Goal: Task Accomplishment & Management: Use online tool/utility

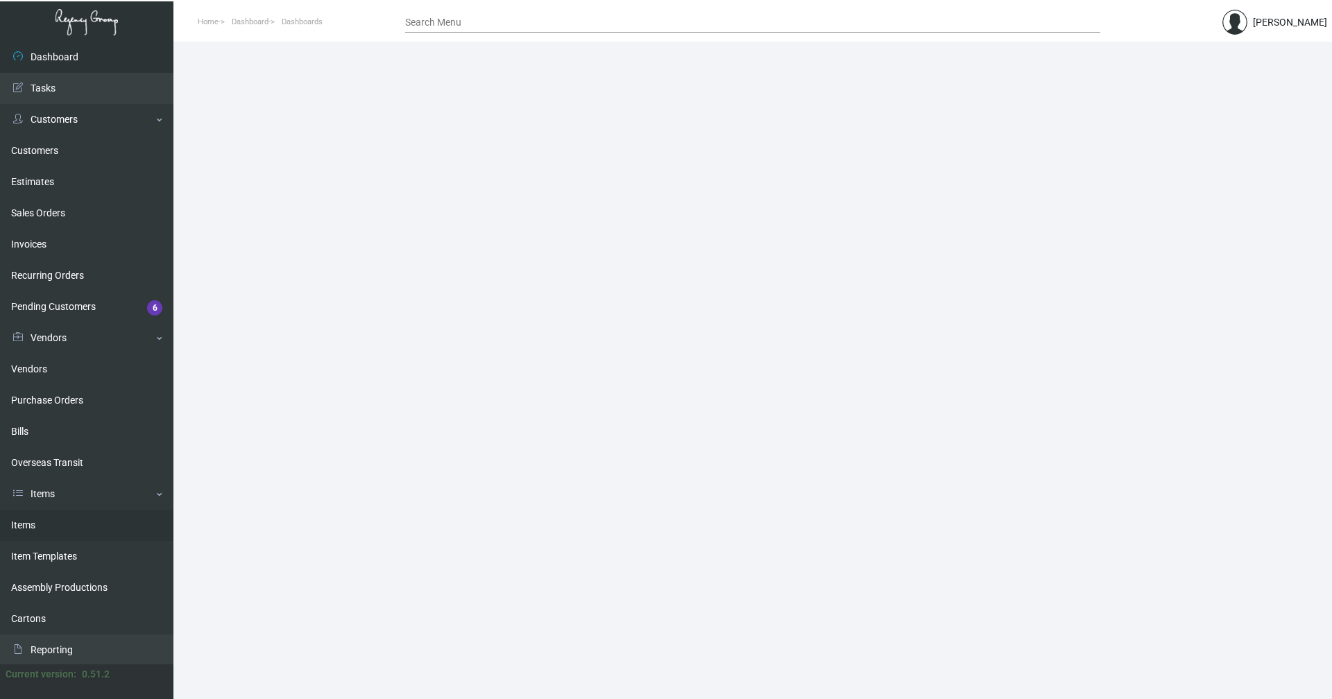
click at [43, 535] on link "Items" at bounding box center [86, 525] width 173 height 31
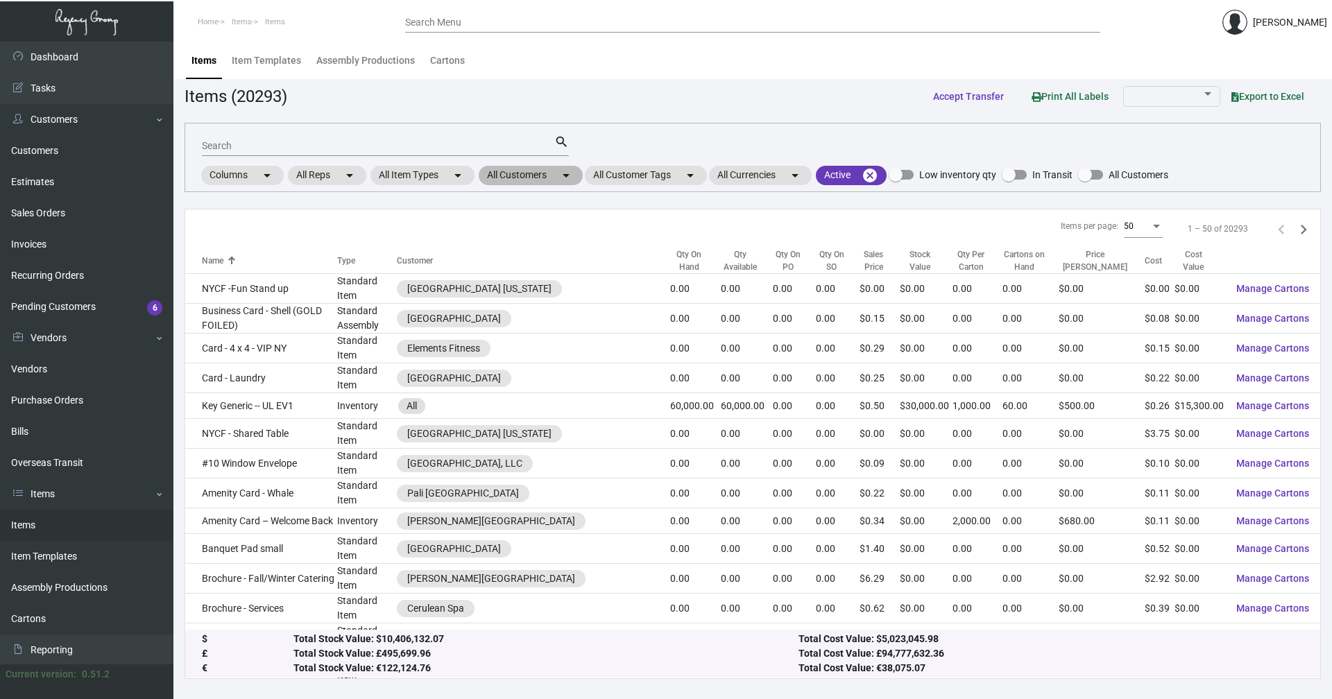
click at [537, 171] on mat-chip "All Customers arrow_drop_down" at bounding box center [531, 175] width 104 height 19
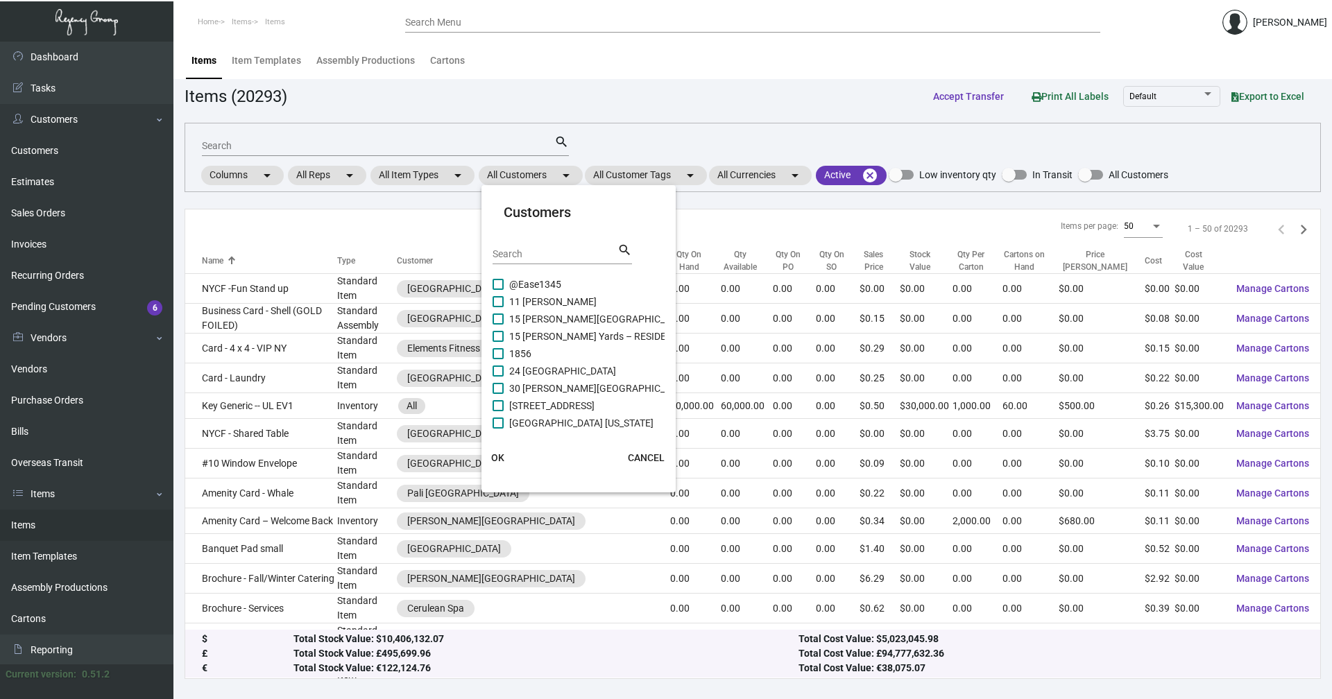
click at [535, 253] on input "Search" at bounding box center [555, 254] width 125 height 11
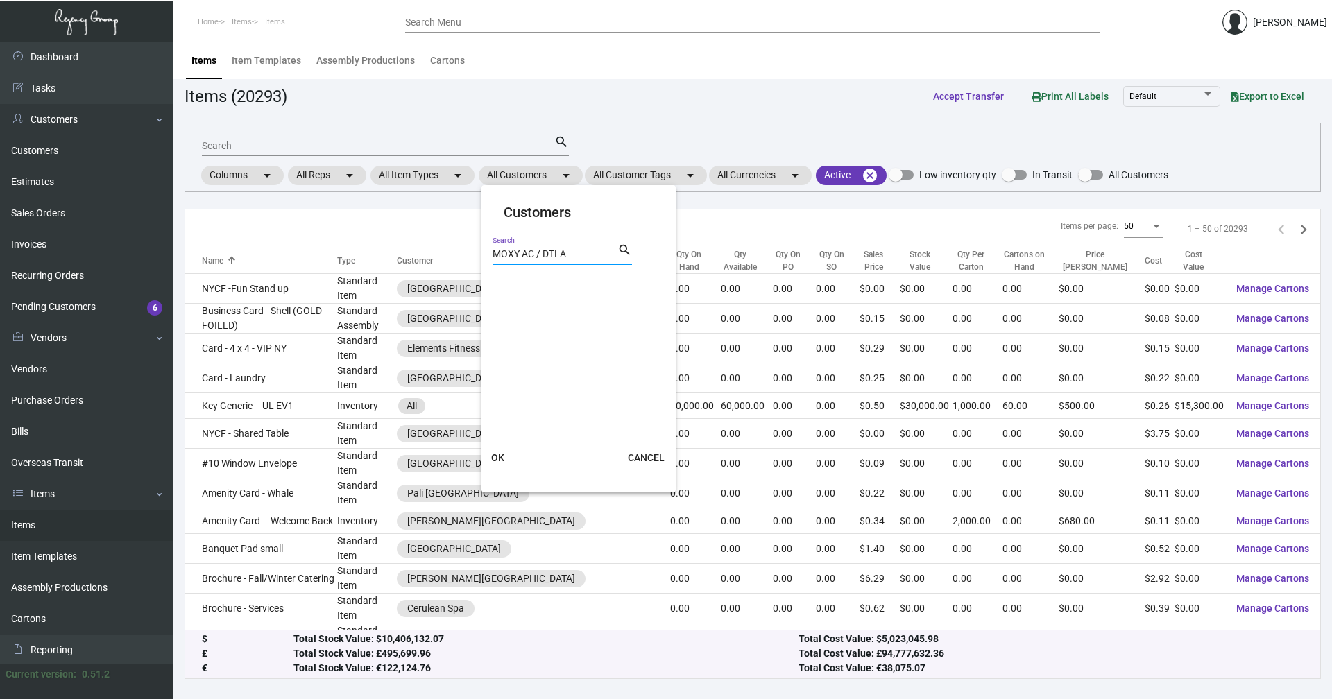
type input "MOXY AC / DTLA"
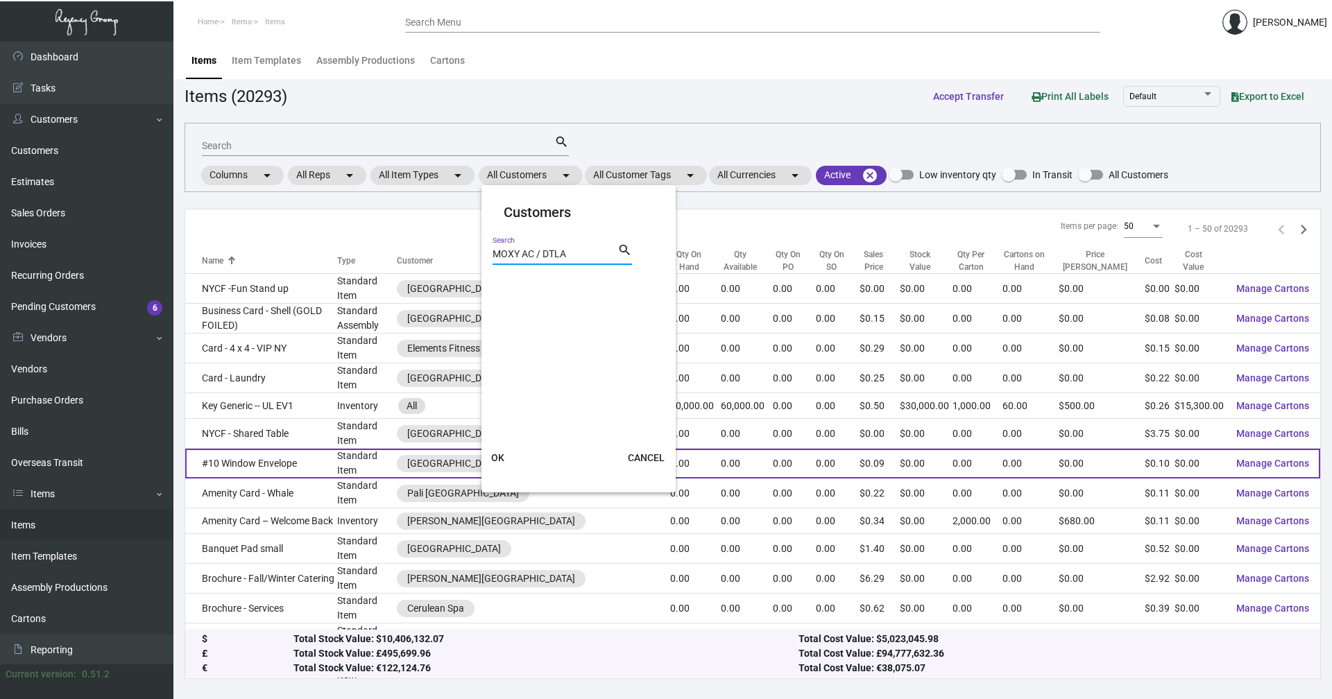
click at [498, 454] on span "OK" at bounding box center [497, 457] width 13 height 11
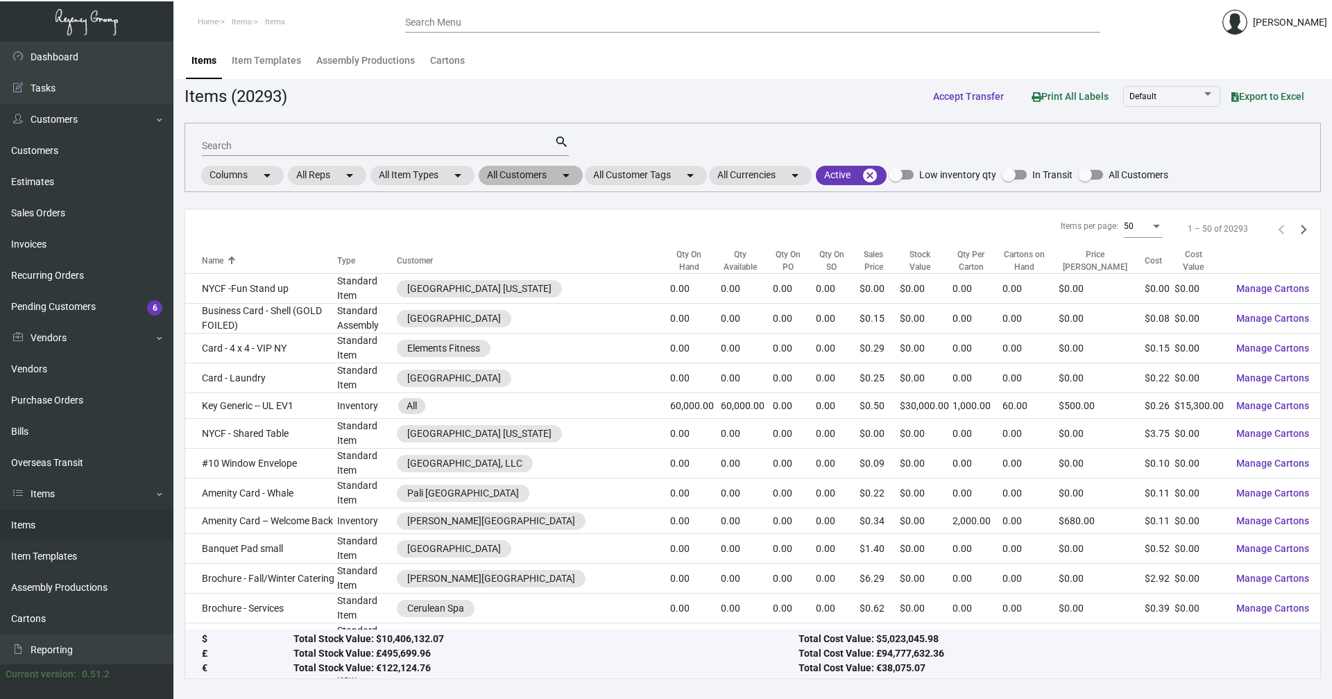
click at [540, 181] on mat-chip "All Customers arrow_drop_down" at bounding box center [531, 175] width 104 height 19
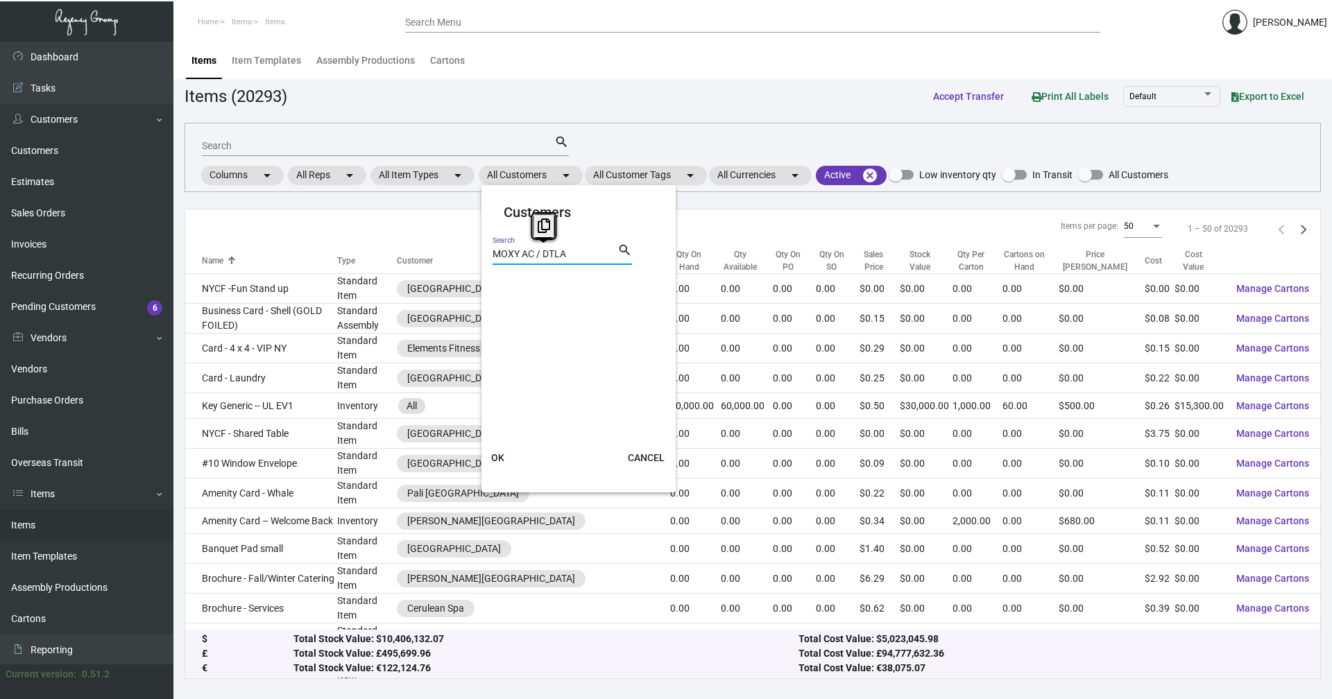
drag, startPoint x: 585, startPoint y: 259, endPoint x: 519, endPoint y: 262, distance: 66.0
click at [519, 262] on div "MOXY AC / DTLA Search" at bounding box center [555, 254] width 125 height 22
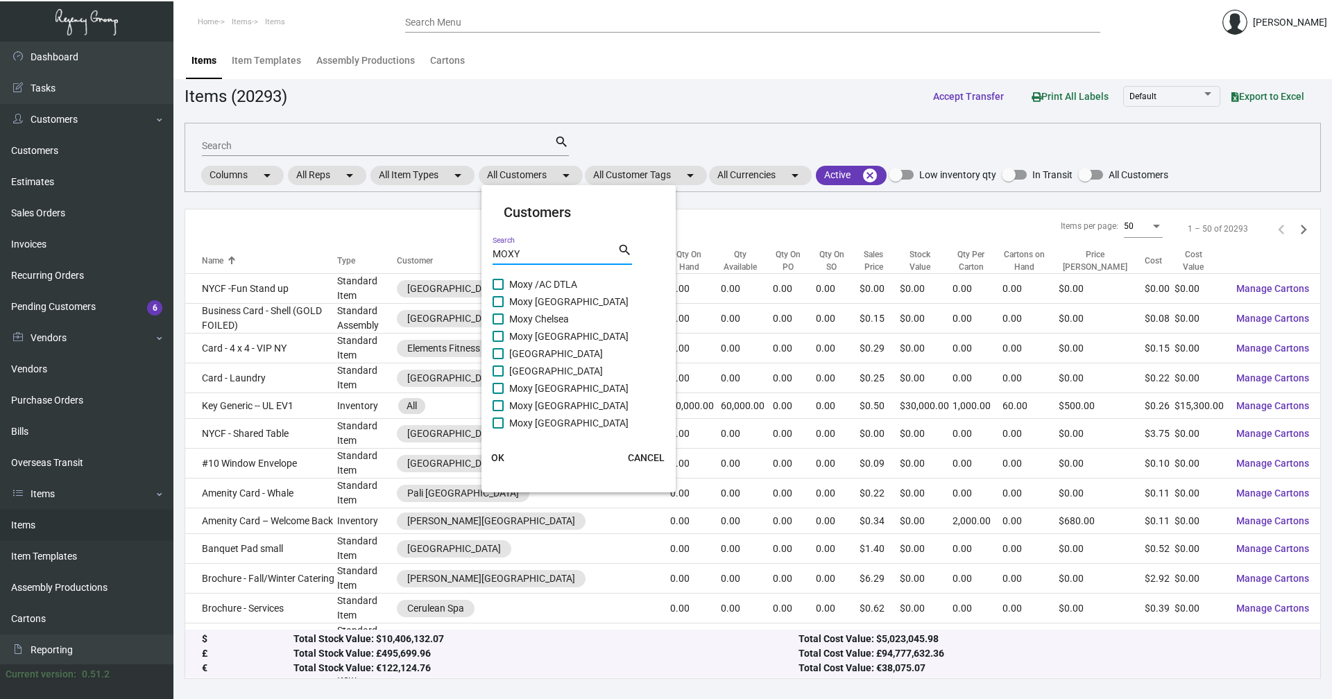
type input "MOXY"
drag, startPoint x: 531, startPoint y: 275, endPoint x: 536, endPoint y: 286, distance: 13.0
click at [531, 275] on div "MOXY Search search" at bounding box center [562, 259] width 139 height 34
click at [537, 282] on span "Moxy /AC DTLA" at bounding box center [543, 284] width 68 height 17
click at [498, 290] on input "Moxy /AC DTLA" at bounding box center [497, 290] width 1 height 1
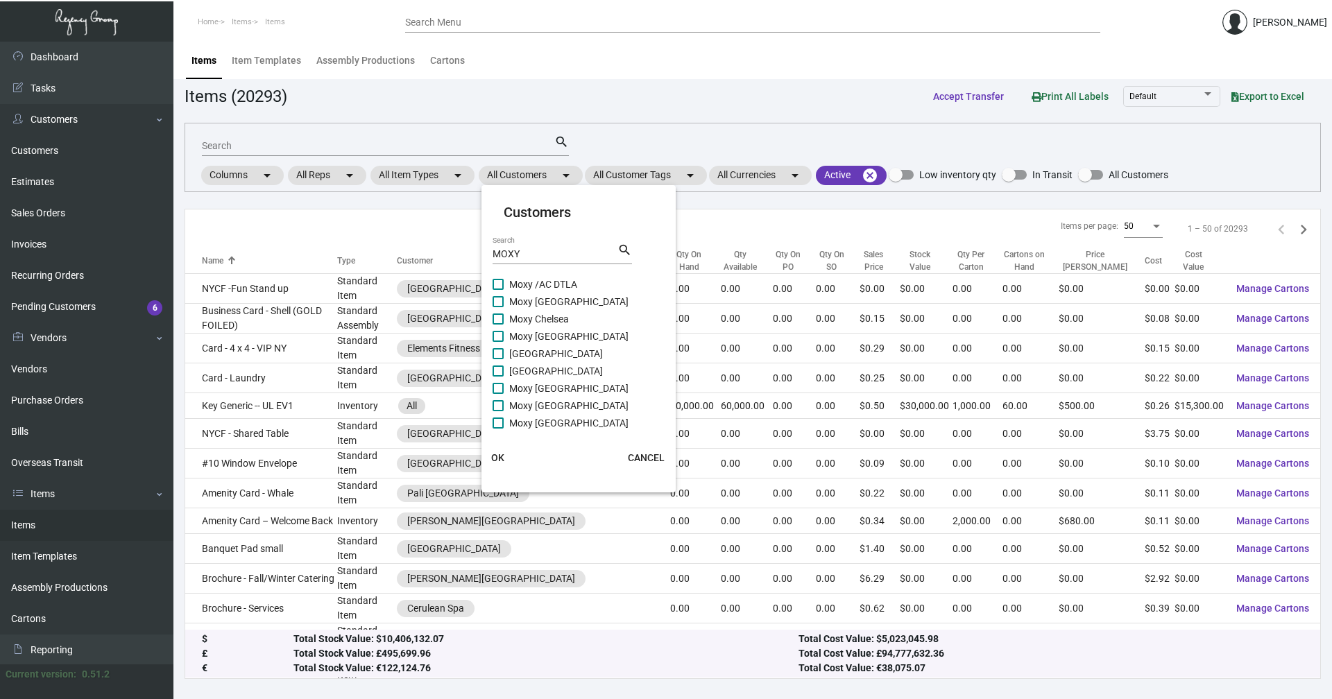
checkbox input "true"
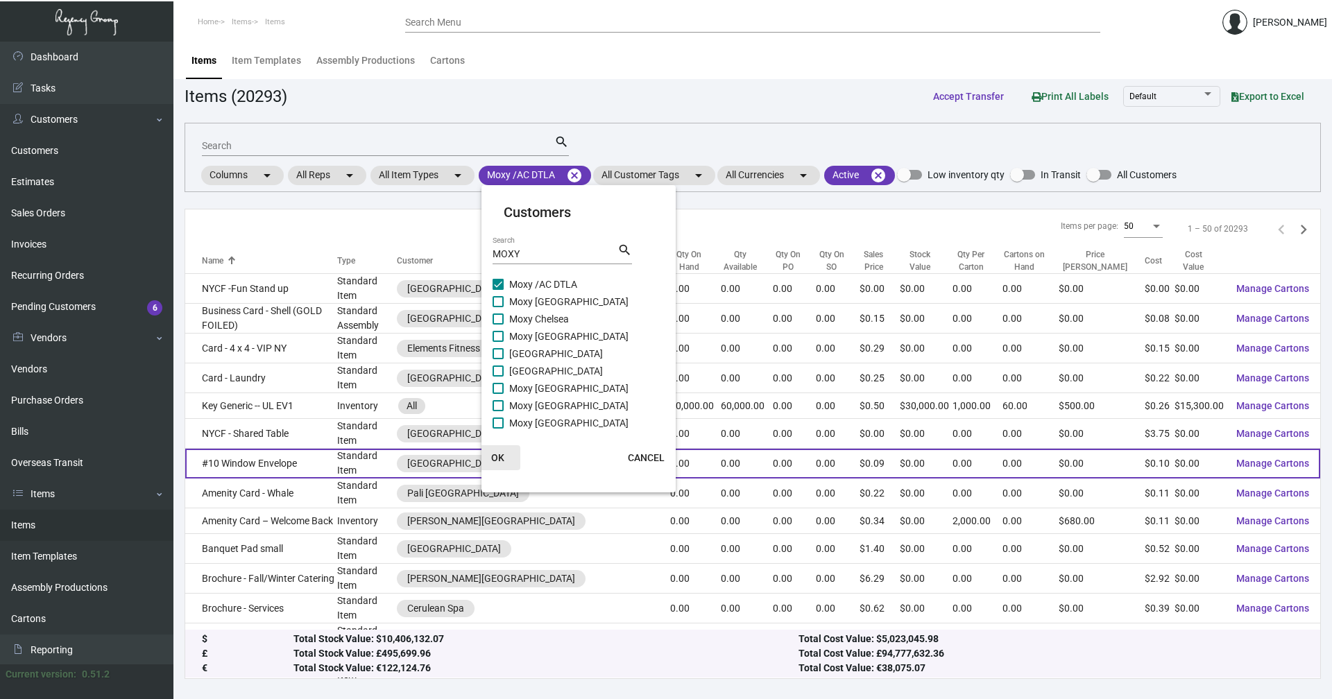
click at [499, 456] on span "OK" at bounding box center [497, 457] width 13 height 11
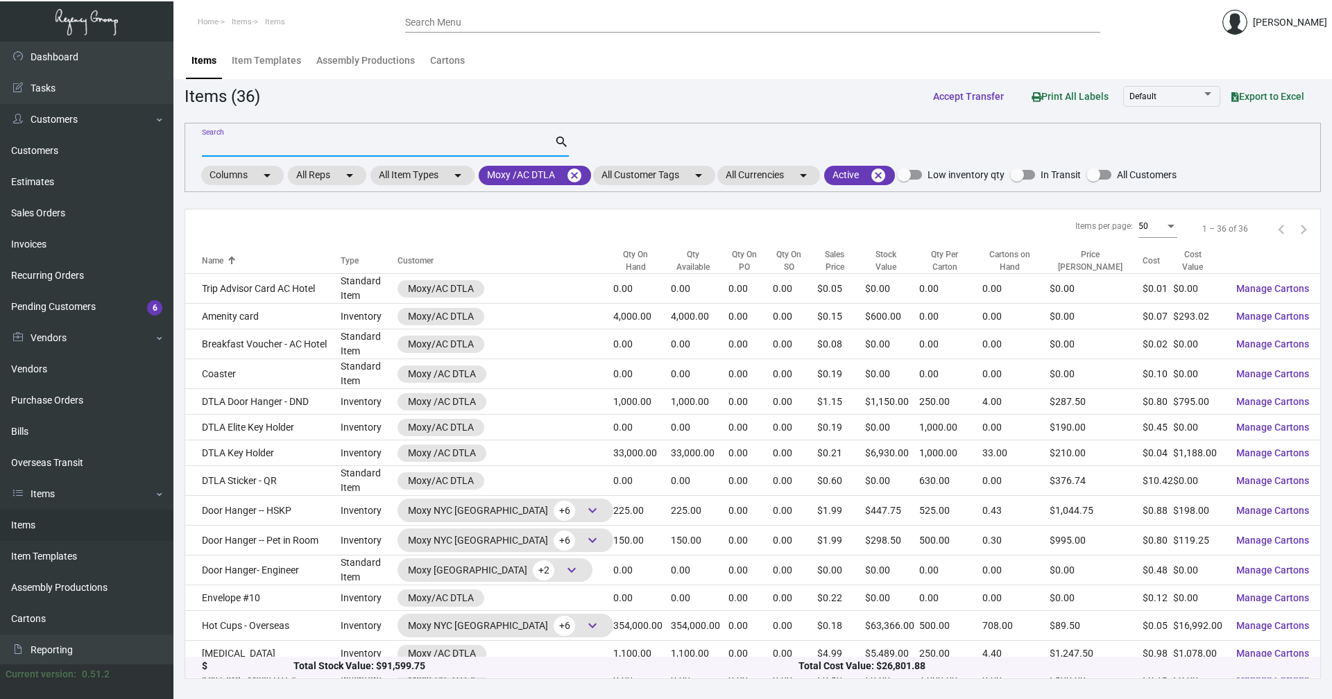
click at [243, 144] on input "Search" at bounding box center [378, 146] width 352 height 11
type input "luggage"
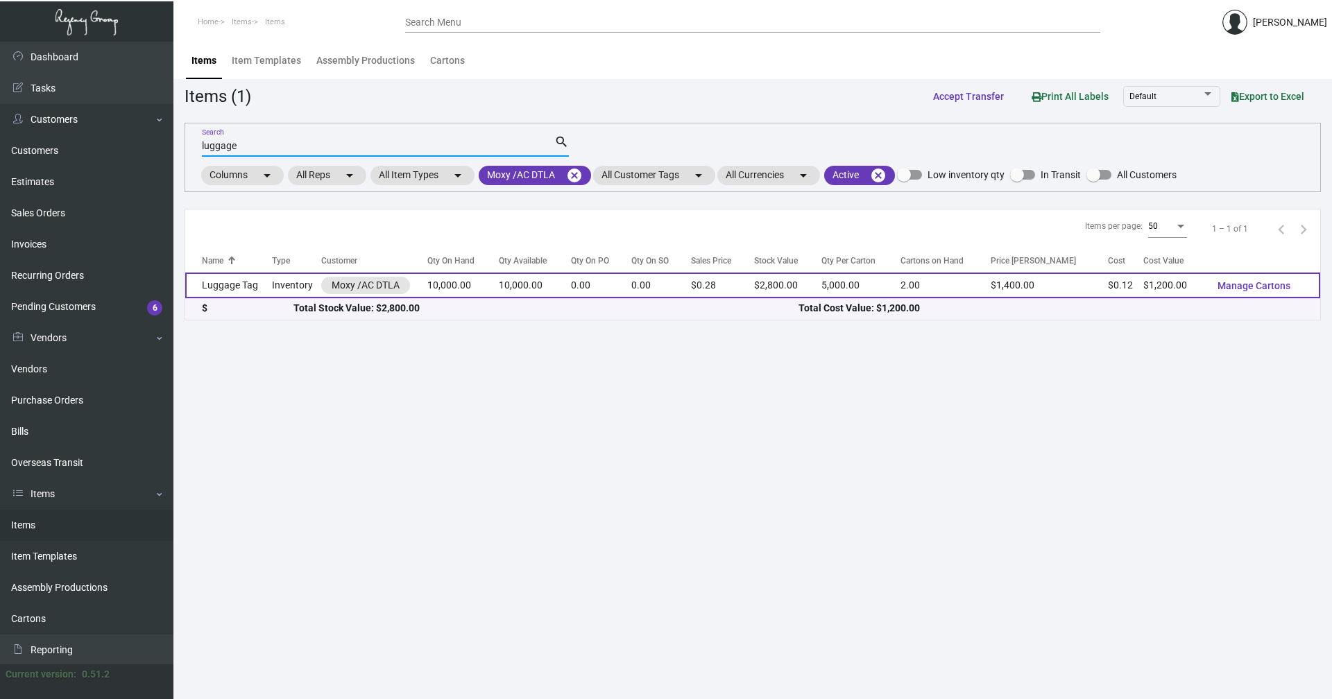
click at [243, 284] on td "Luggage Tag" at bounding box center [228, 286] width 87 height 26
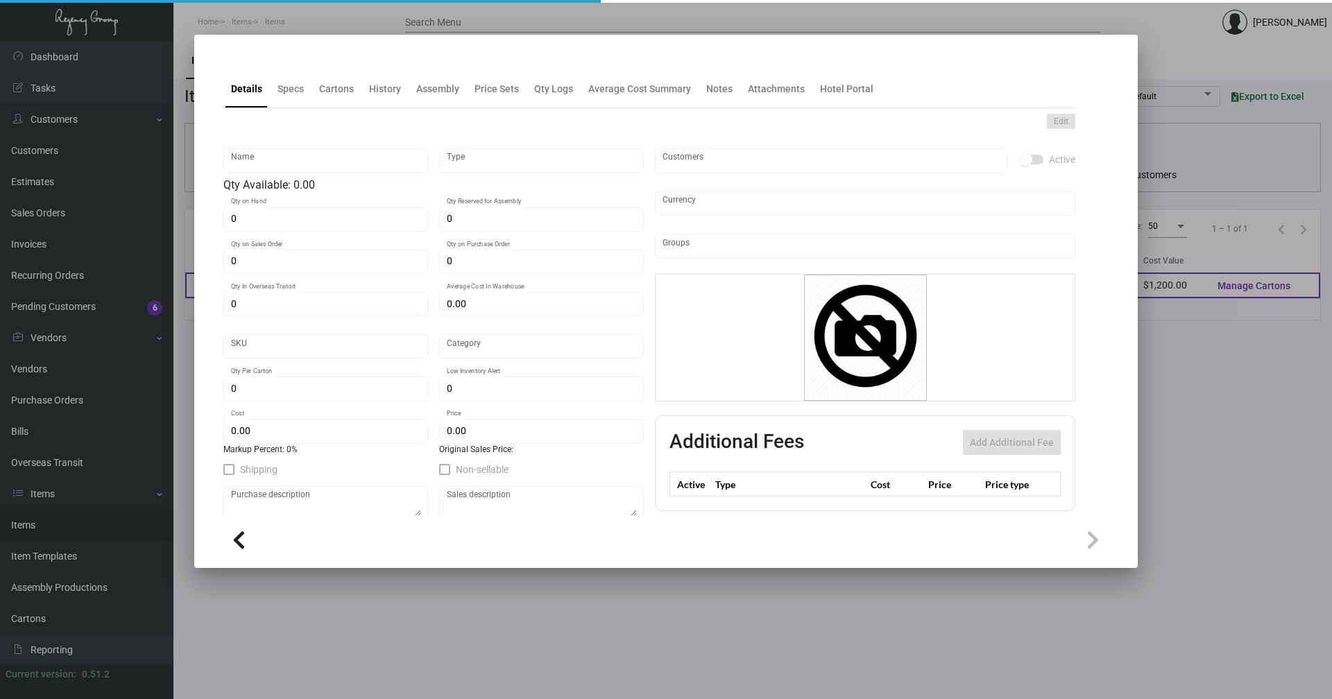
type input "Luggage Tag"
type input "Inventory"
type input "10,000"
type input "$ 0.30"
type input "Moxy0035"
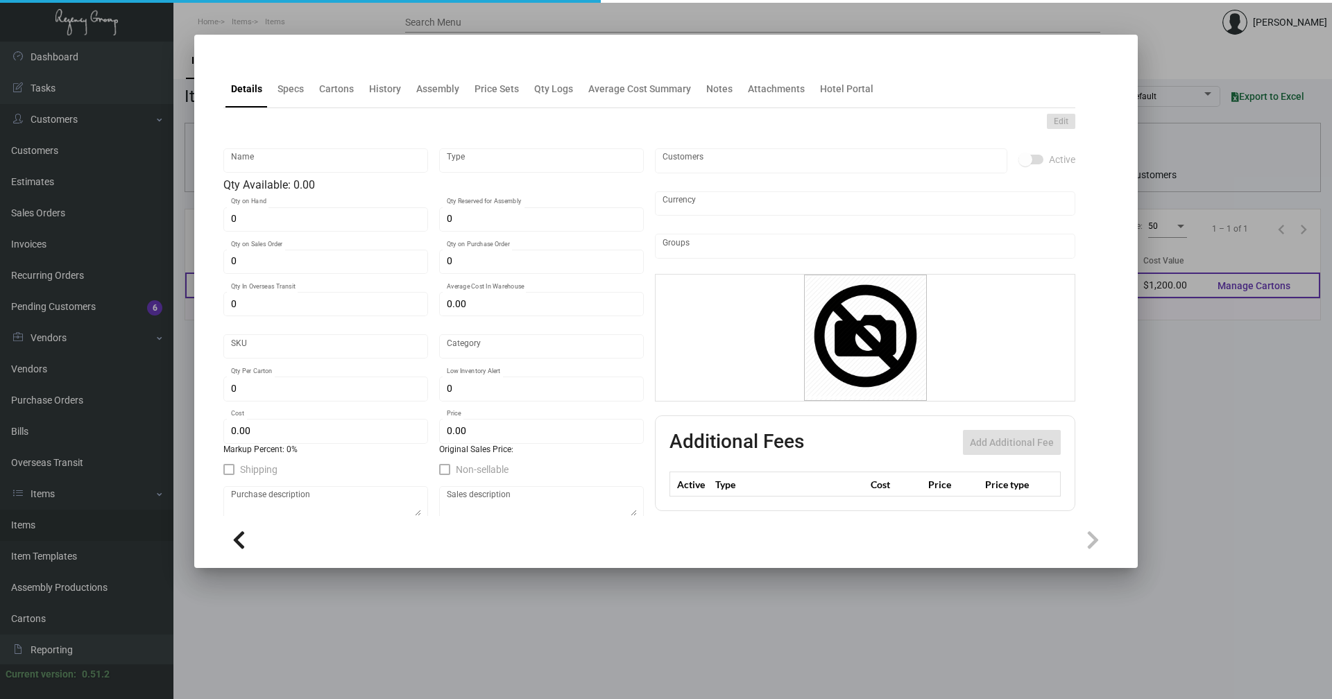
type input "Standard"
type input "5,000"
type input "$ 0.12"
type input "$ 0.28"
checkbox input "true"
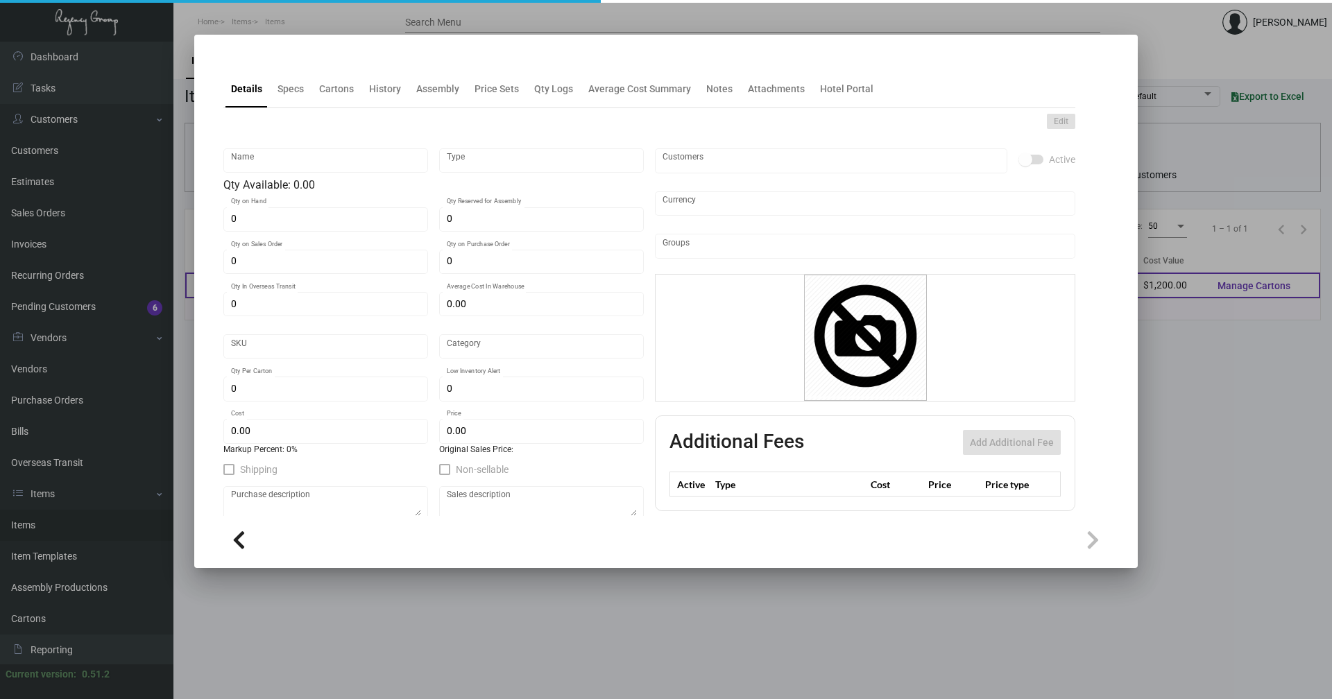
type input "United States Dollar $"
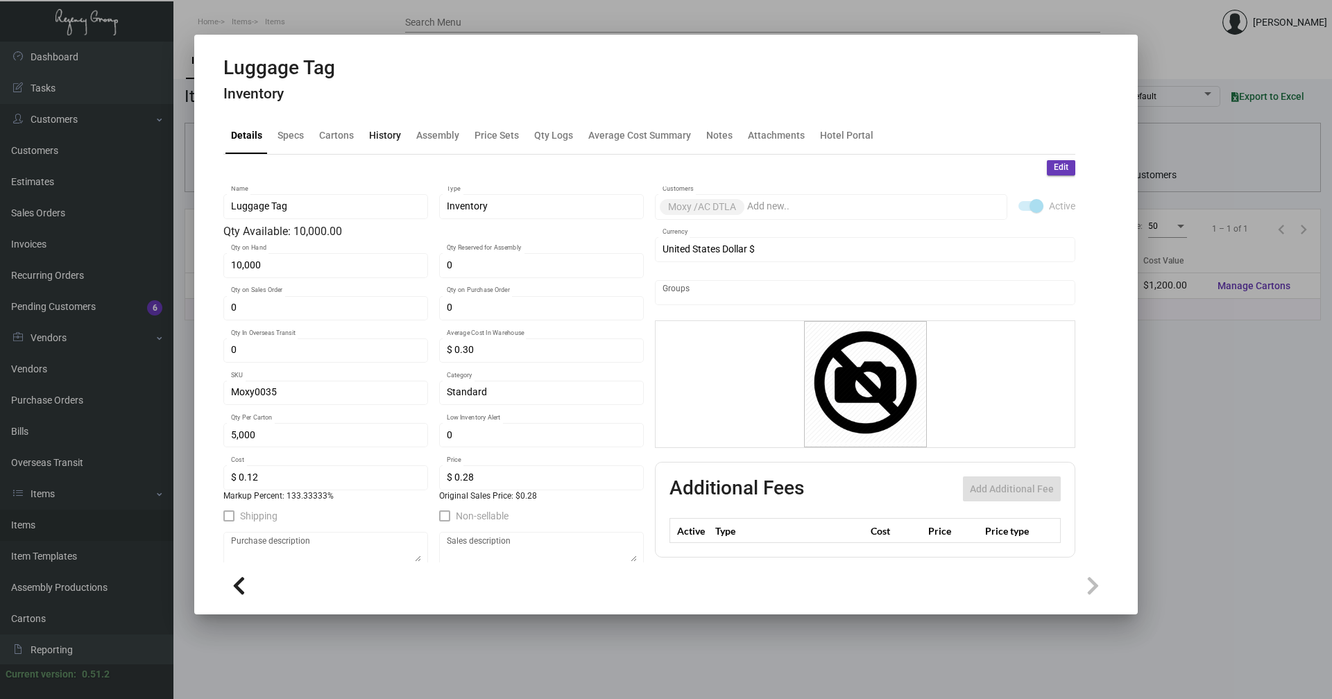
click at [378, 137] on div "History" at bounding box center [385, 135] width 32 height 15
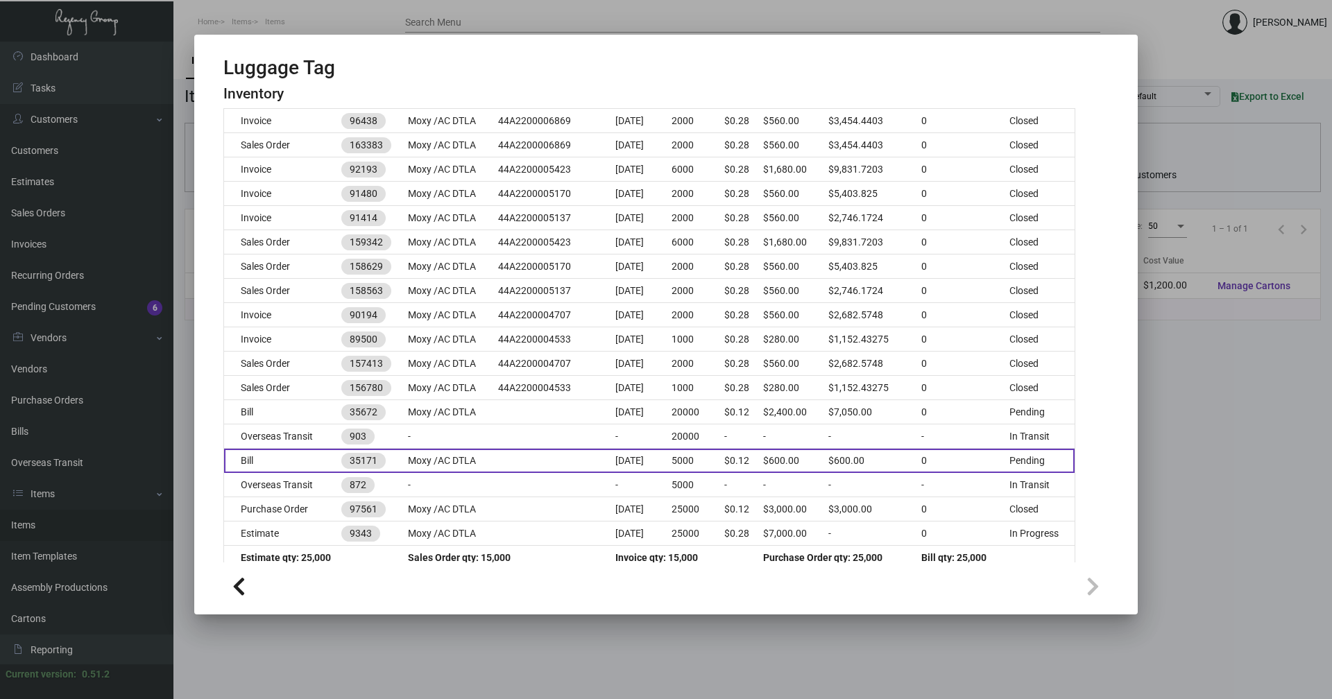
scroll to position [259, 0]
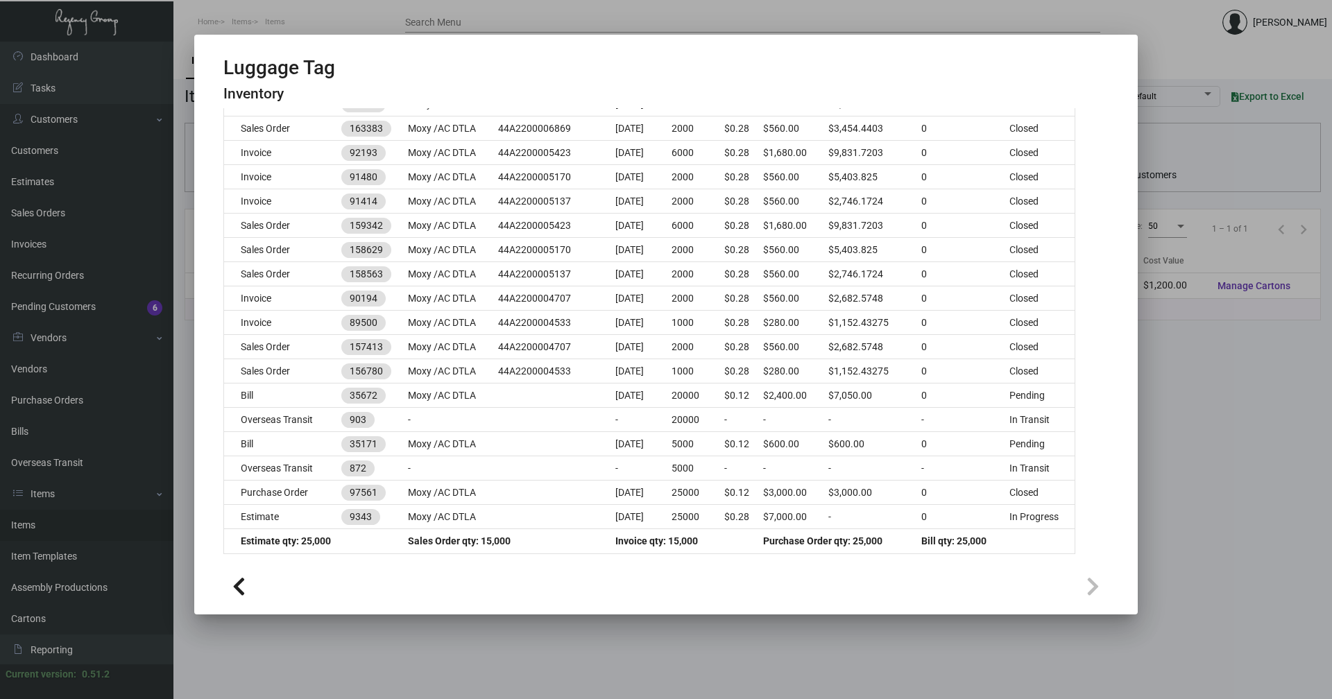
drag, startPoint x: 635, startPoint y: 613, endPoint x: 554, endPoint y: 647, distance: 88.0
click at [634, 614] on mat-dialog-container "Luggage Tag Inventory Details Specs Cartons History Assembly Price Sets Qty Log…" at bounding box center [665, 325] width 943 height 580
